Goal: Information Seeking & Learning: Learn about a topic

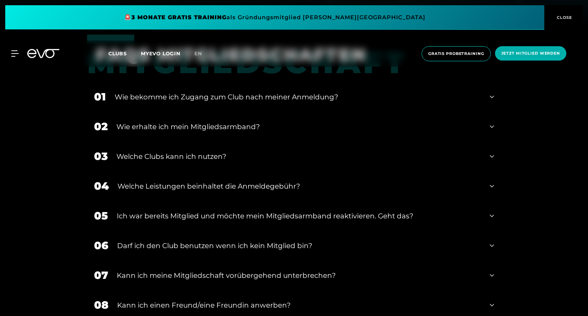
scroll to position [295, 0]
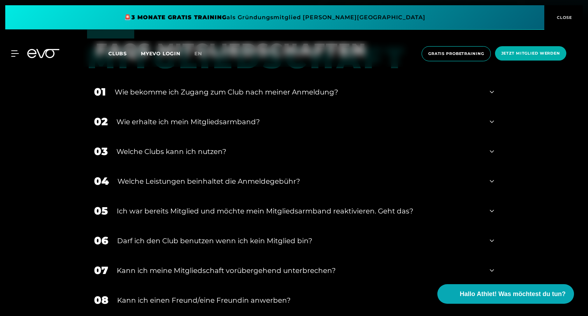
click at [212, 156] on div "Welche Clubs kann ich nutzen?" at bounding box center [298, 151] width 365 height 10
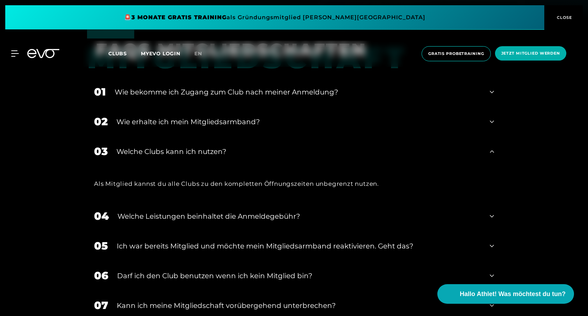
click at [212, 156] on div "Welche Clubs kann ich nutzen?" at bounding box center [298, 151] width 365 height 10
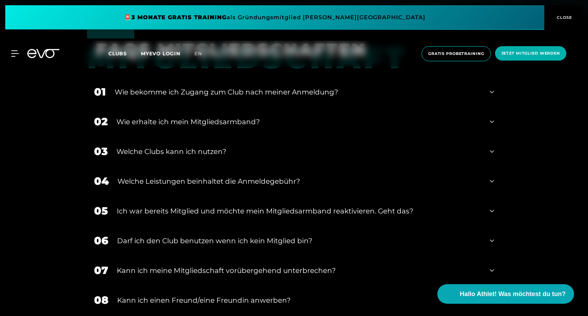
click at [217, 179] on div "Welche Leistungen beinhaltet die Anmeldegebühr?" at bounding box center [300, 181] width 364 height 10
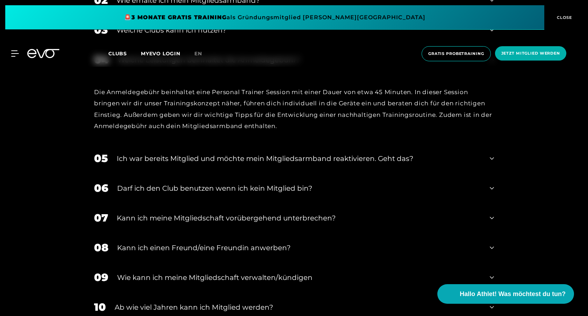
scroll to position [419, 0]
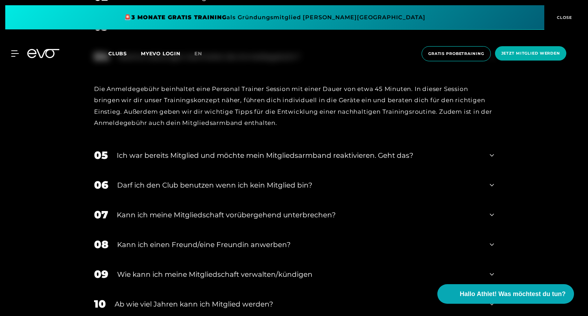
click at [220, 181] on div "Darf ich den Club benutzen wenn ich kein Mitglied bin?" at bounding box center [299, 185] width 364 height 10
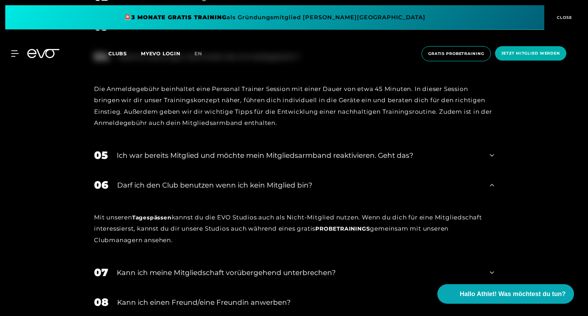
click at [220, 182] on div "Darf ich den Club benutzen wenn ich kein Mitglied bin?" at bounding box center [299, 185] width 364 height 10
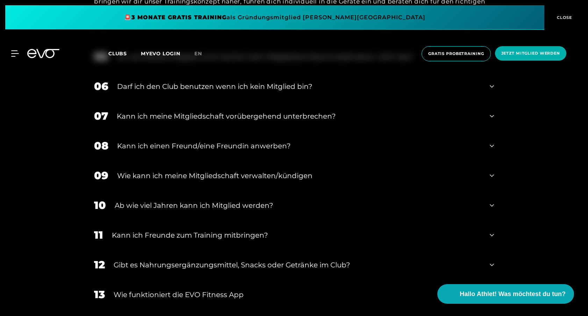
scroll to position [528, 0]
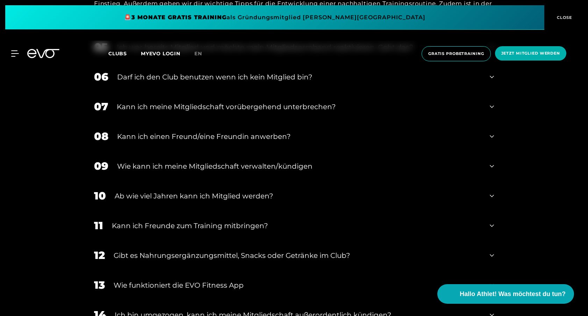
click at [235, 220] on div "11 Kann ich Freunde zum Training mitbringen?" at bounding box center [294, 226] width 414 height 30
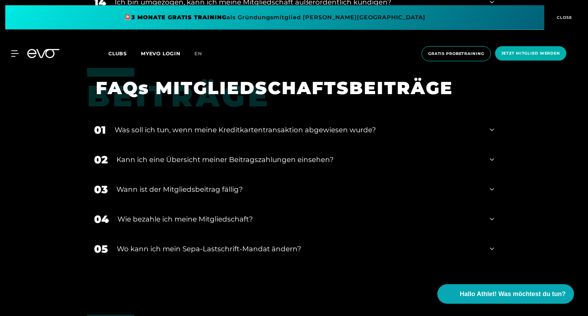
scroll to position [888, 0]
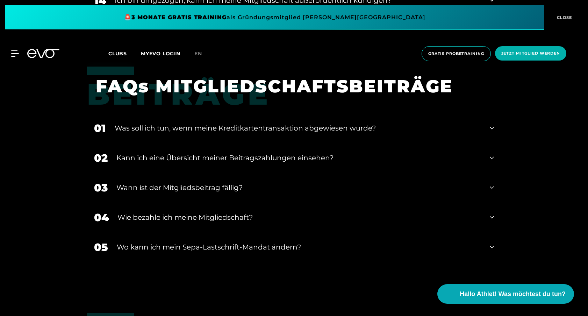
click at [284, 218] on div "Wie bezahle ich meine Mitgliedschaft?" at bounding box center [300, 217] width 364 height 10
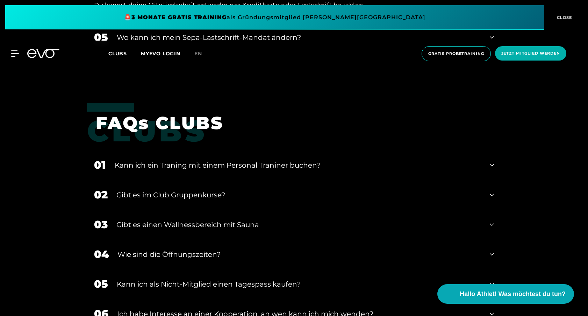
scroll to position [1135, 0]
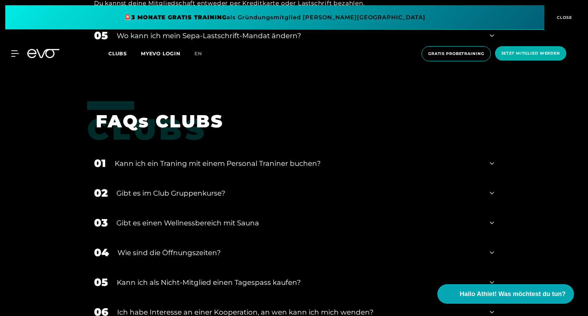
click at [217, 193] on div "﻿Gibt es im Club Gruppenkurse?" at bounding box center [298, 193] width 365 height 10
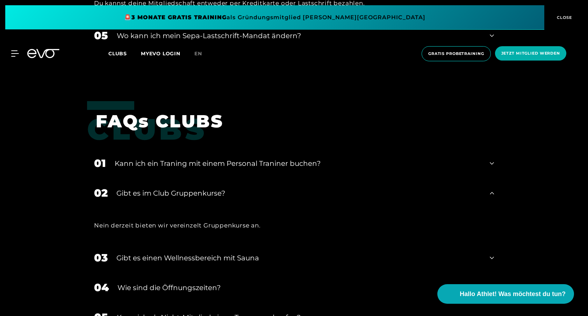
click at [217, 193] on div "﻿Gibt es im Club Gruppenkurse?" at bounding box center [298, 193] width 365 height 10
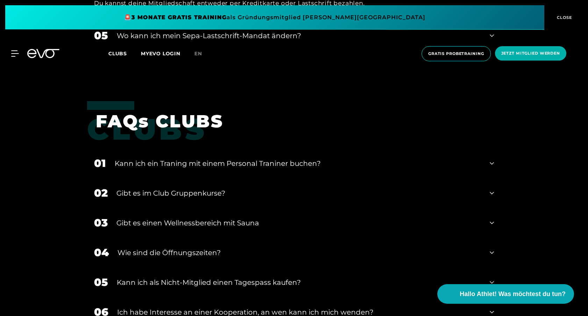
click at [255, 220] on div "Gibt es einen Wellnessbereich mit Sauna" at bounding box center [298, 223] width 365 height 10
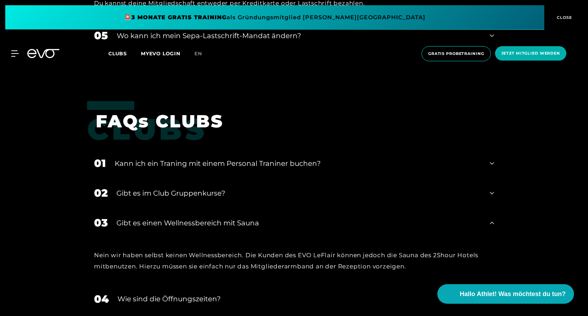
click at [255, 220] on div "Gibt es einen Wellnessbereich mit Sauna" at bounding box center [298, 223] width 365 height 10
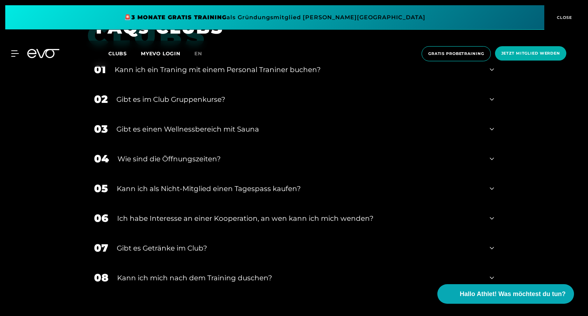
scroll to position [1242, 0]
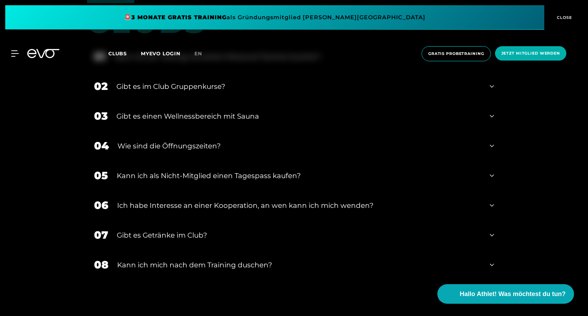
click at [190, 235] on div "Gibt es Getränke im Club?" at bounding box center [299, 235] width 365 height 10
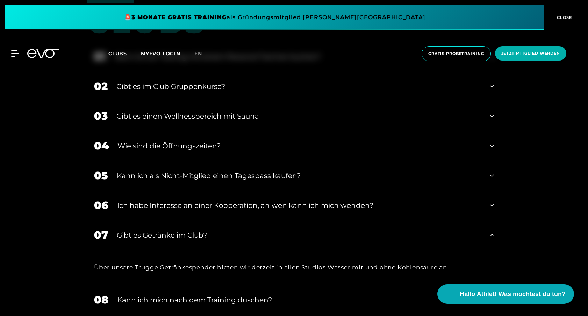
click at [190, 235] on div "Gibt es Getränke im Club?" at bounding box center [299, 235] width 365 height 10
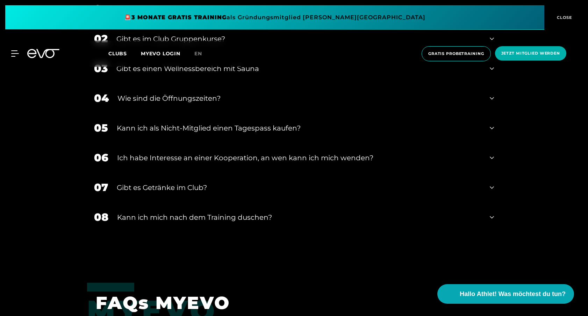
scroll to position [1297, 0]
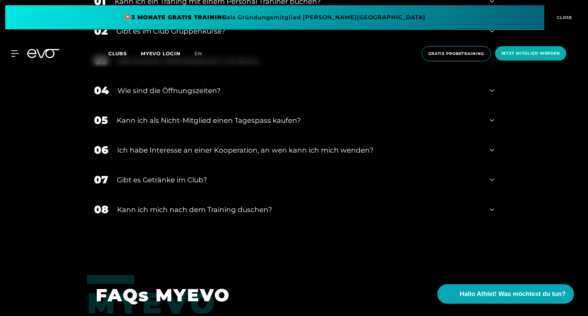
click at [181, 225] on div "01 Kann ich ein Traning mit einem Personal Traniner buchen? 02 ﻿Gibt es im Club…" at bounding box center [294, 122] width 414 height 273
click at [163, 214] on div "Kann ich mich nach dem Training duschen?" at bounding box center [299, 209] width 364 height 10
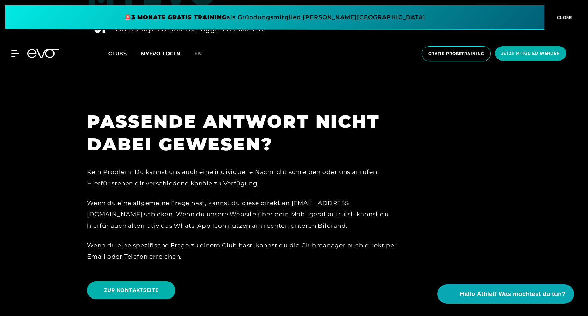
scroll to position [1728, 0]
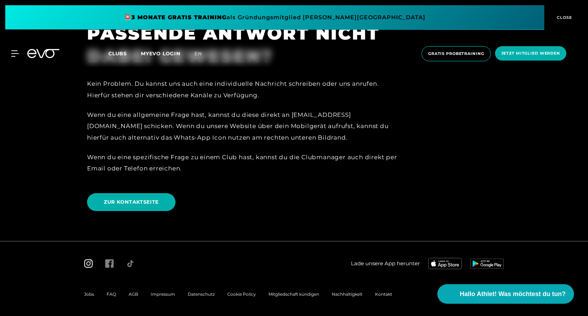
click at [92, 262] on icon at bounding box center [88, 263] width 8 height 8
